Goal: Information Seeking & Learning: Learn about a topic

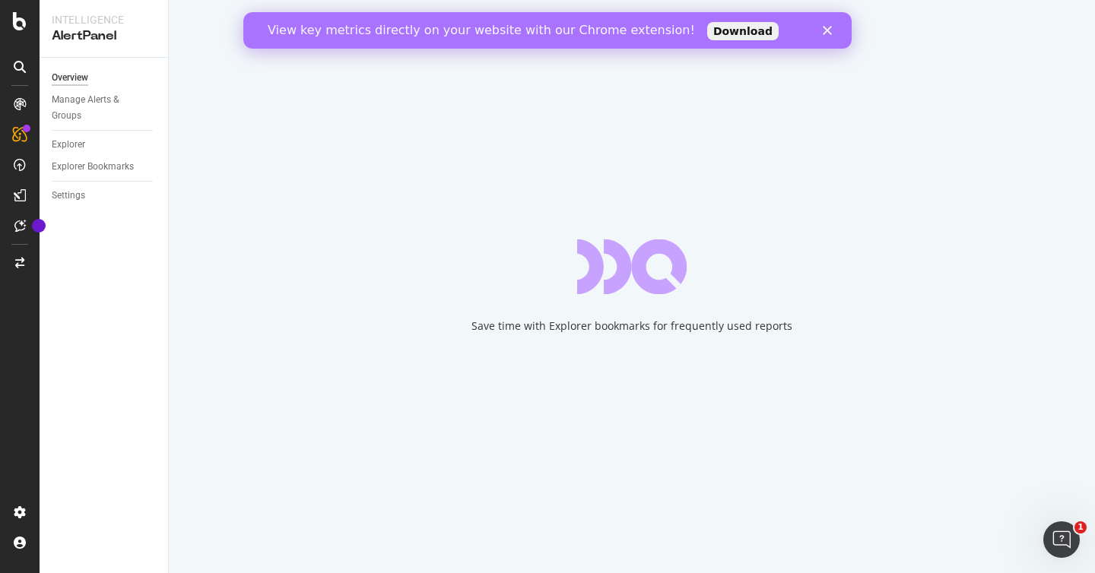
click at [835, 36] on div "View key metrics directly on your website with our Chrome extension! Download" at bounding box center [547, 30] width 608 height 24
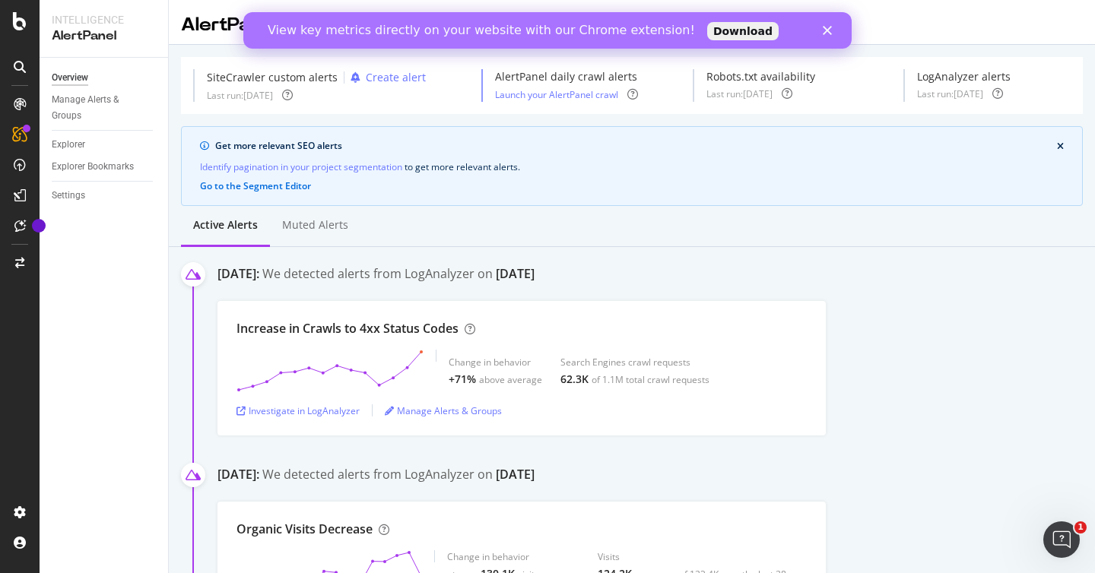
click at [828, 35] on div "View key metrics directly on your website with our Chrome extension! Download" at bounding box center [547, 30] width 608 height 24
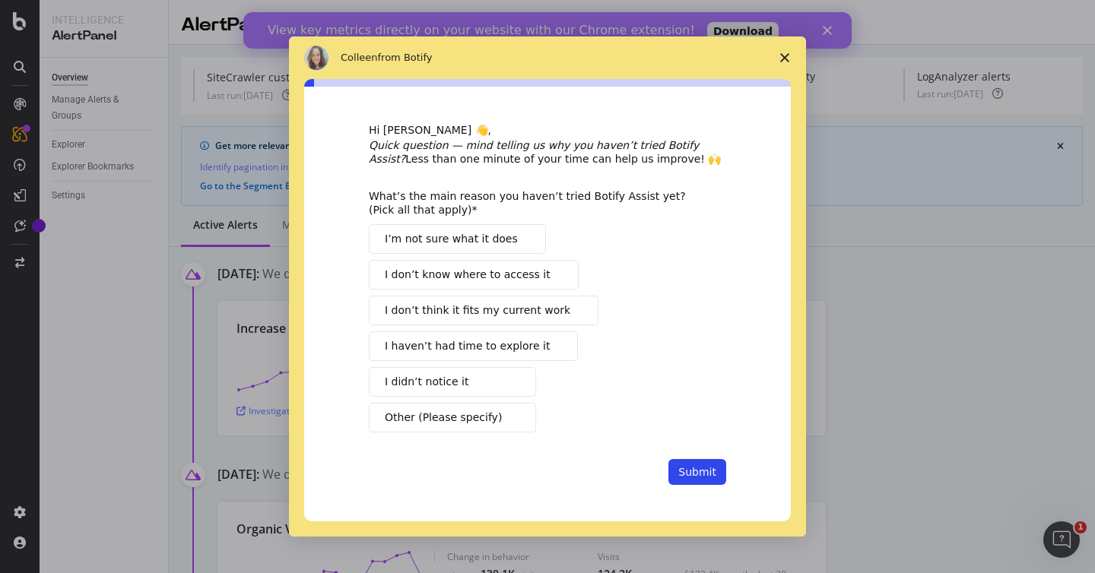
click at [784, 57] on polygon "Close survey" at bounding box center [784, 57] width 9 height 9
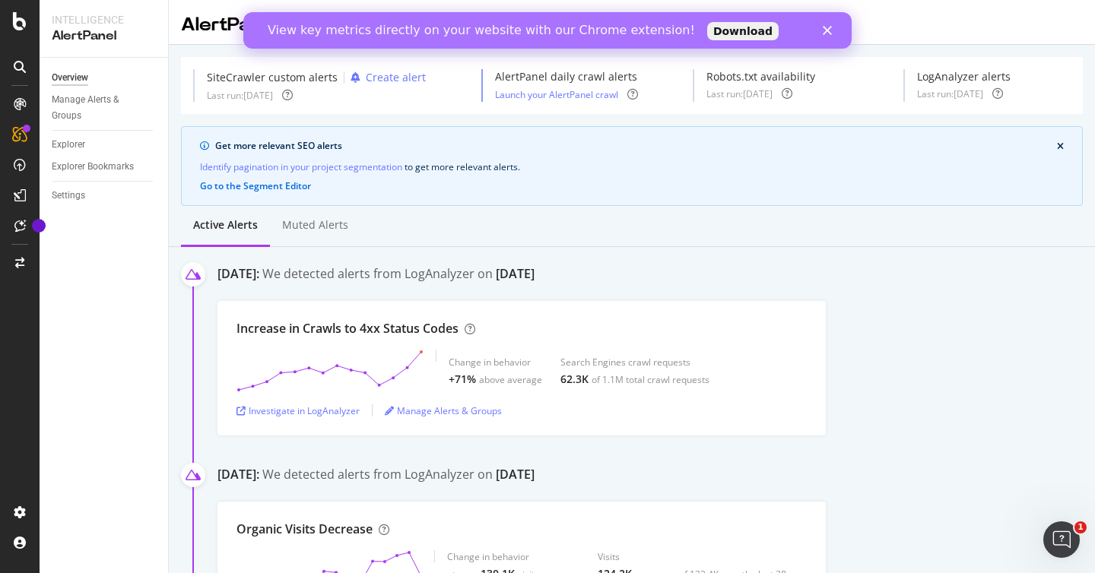
scroll to position [26, 0]
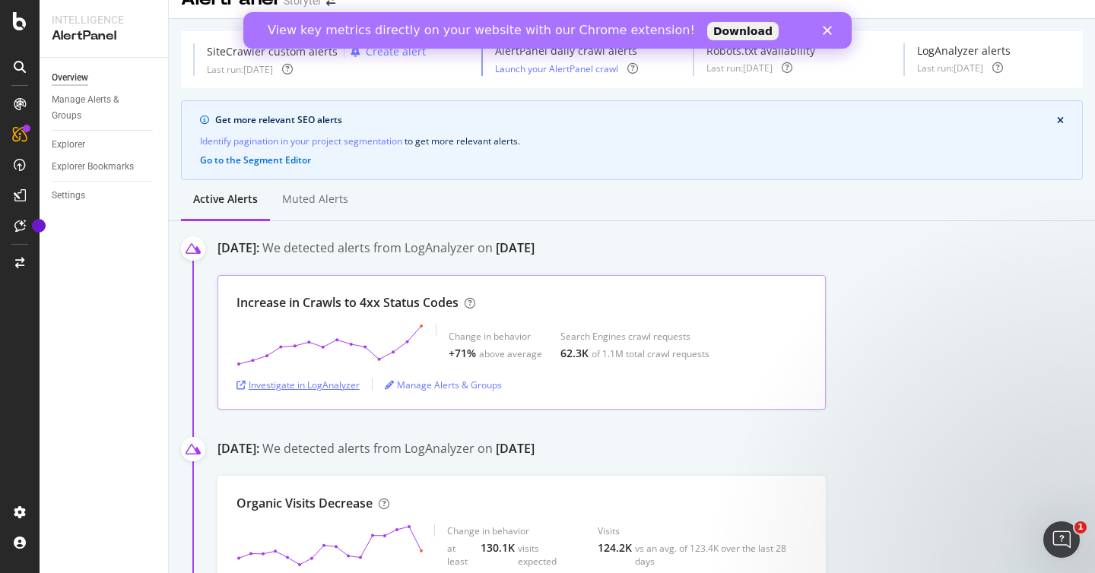
click at [328, 382] on div "Investigate in LogAnalyzer" at bounding box center [297, 385] width 123 height 13
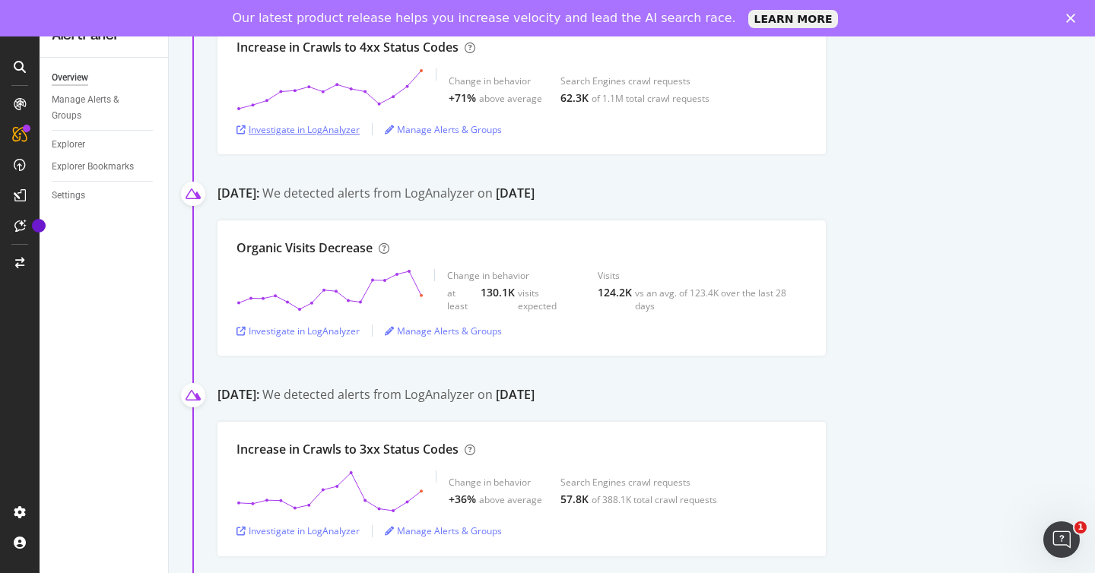
scroll to position [182, 0]
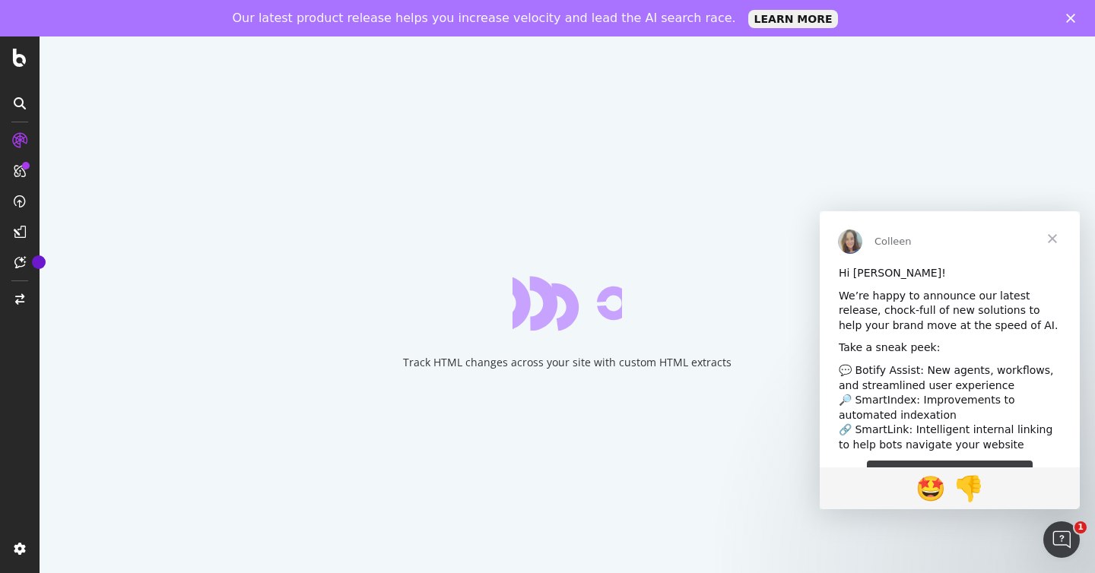
click at [1050, 231] on span "Close" at bounding box center [1052, 238] width 55 height 55
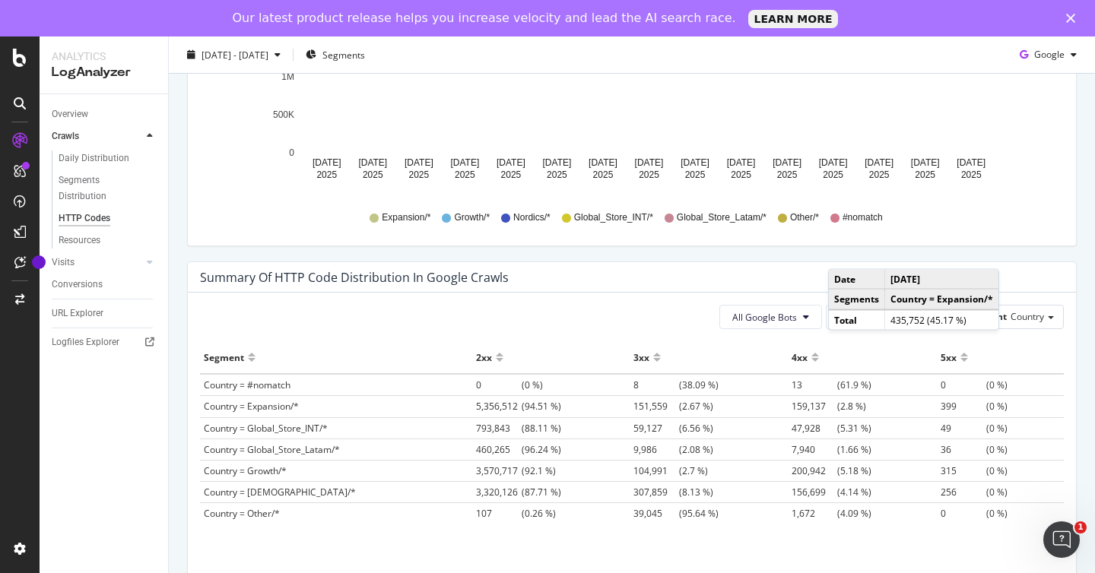
scroll to position [999, 0]
